Goal: Task Accomplishment & Management: Manage account settings

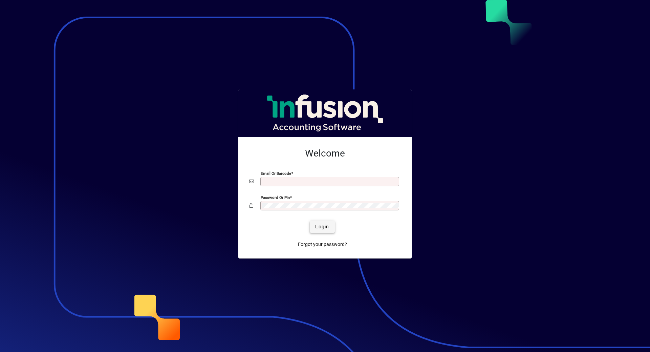
type input "**********"
click at [321, 224] on span "Login" at bounding box center [322, 226] width 14 height 7
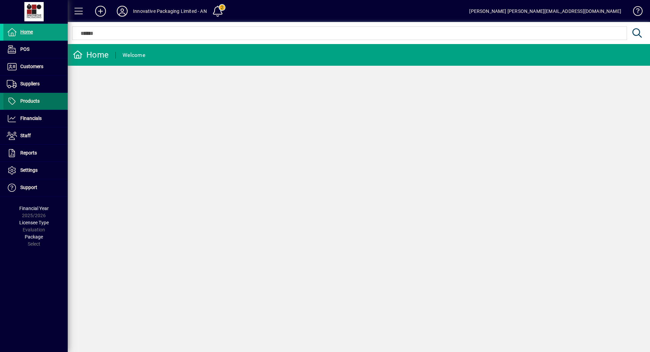
click at [35, 99] on span "Products" at bounding box center [29, 100] width 19 height 5
click at [36, 100] on span "Products" at bounding box center [29, 100] width 19 height 5
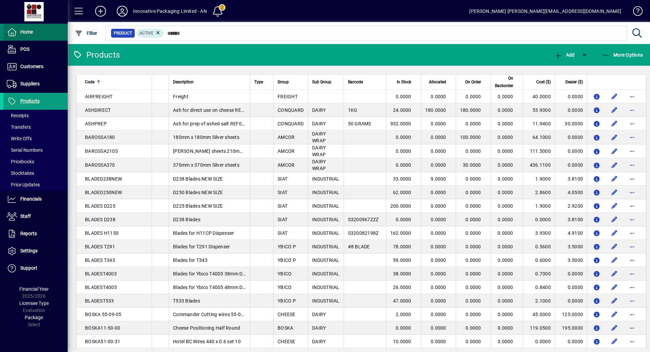
click at [29, 28] on span "Home" at bounding box center [17, 32] width 29 height 8
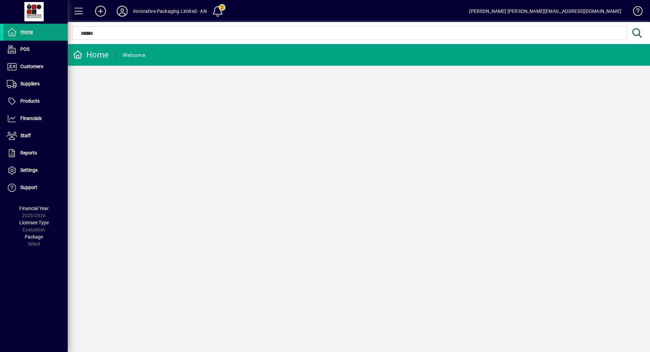
click at [99, 9] on icon at bounding box center [101, 11] width 14 height 11
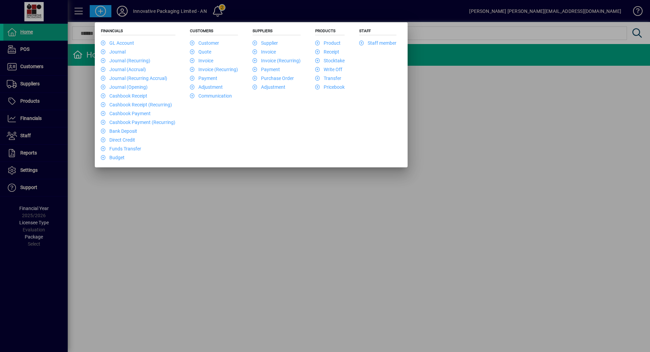
click at [141, 223] on div at bounding box center [325, 176] width 650 height 352
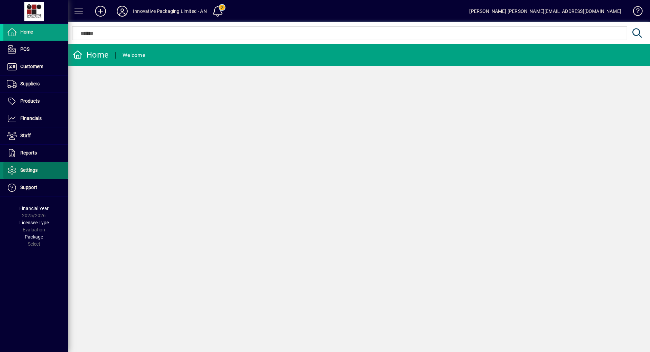
click at [30, 170] on span "Settings" at bounding box center [28, 169] width 17 height 5
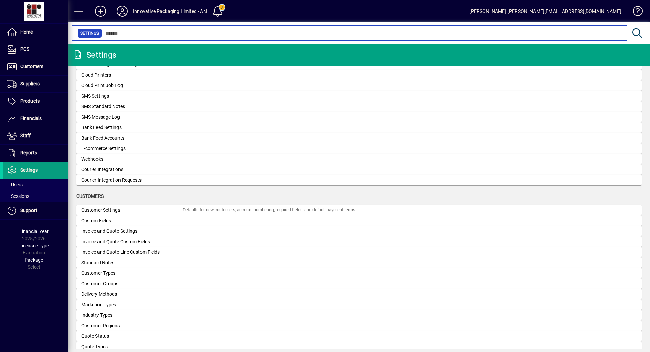
scroll to position [256, 0]
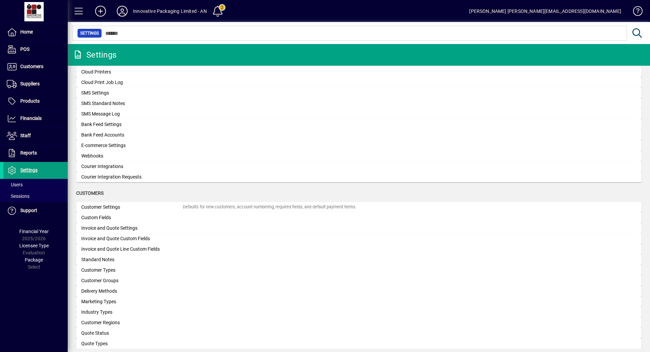
drag, startPoint x: 647, startPoint y: 182, endPoint x: 292, endPoint y: 138, distance: 358.2
click at [292, 138] on div "Organisation Organisation Settings Organisation name, address, web site, and ph…" at bounding box center [358, 227] width 565 height 817
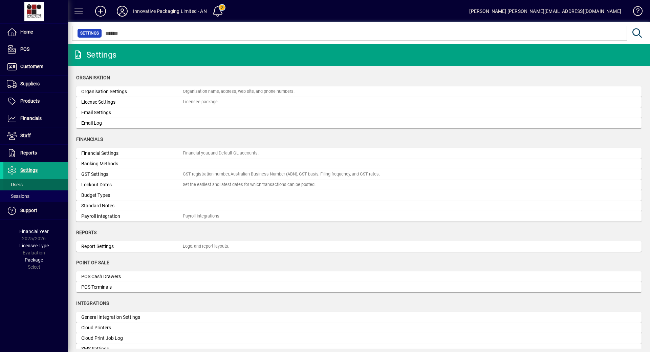
click at [20, 183] on span "Users" at bounding box center [15, 184] width 16 height 5
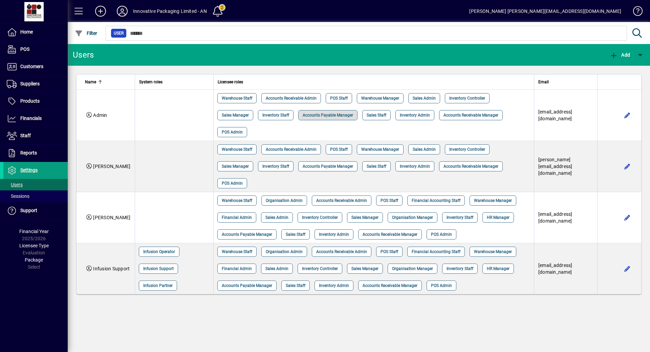
click at [322, 115] on span "Accounts Payable Manager" at bounding box center [328, 115] width 50 height 7
click at [24, 31] on span "Home" at bounding box center [26, 31] width 13 height 5
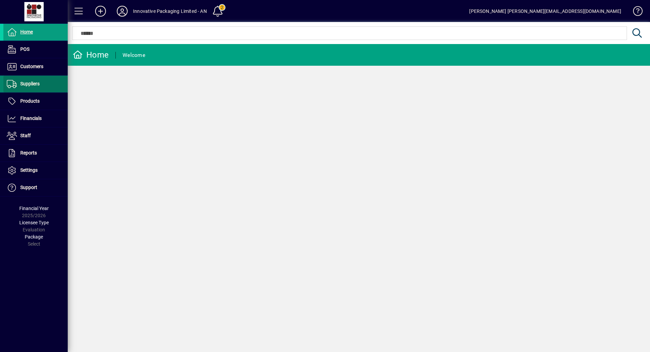
click at [27, 83] on span "Suppliers" at bounding box center [29, 83] width 19 height 5
